Goal: Answer question/provide support

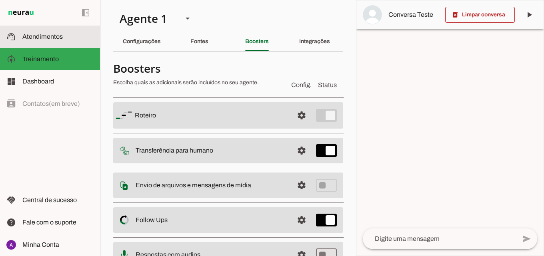
click at [50, 33] on span "Atendimentos" at bounding box center [42, 36] width 40 height 7
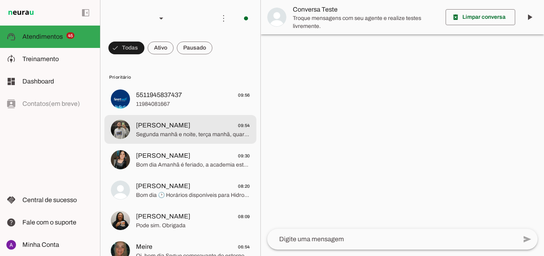
click at [175, 128] on span "Arthur 09:54" at bounding box center [193, 126] width 114 height 10
